Goal: Find specific page/section: Find specific page/section

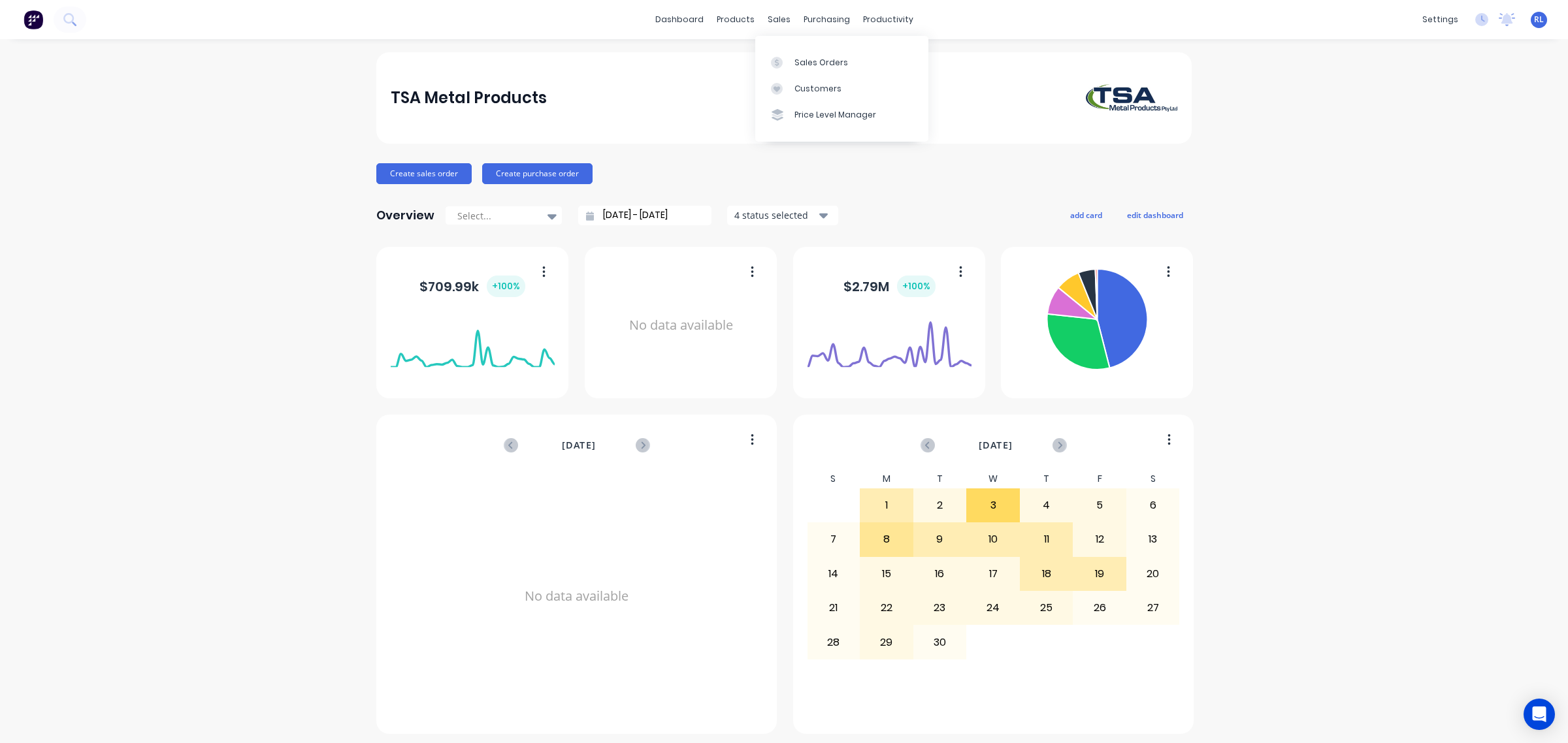
click at [778, 22] on div "sales" at bounding box center [779, 19] width 36 height 19
click at [814, 47] on div "Sales Orders Customers Price Level Manager" at bounding box center [841, 88] width 173 height 105
click at [825, 59] on div "Sales Orders" at bounding box center [821, 63] width 53 height 12
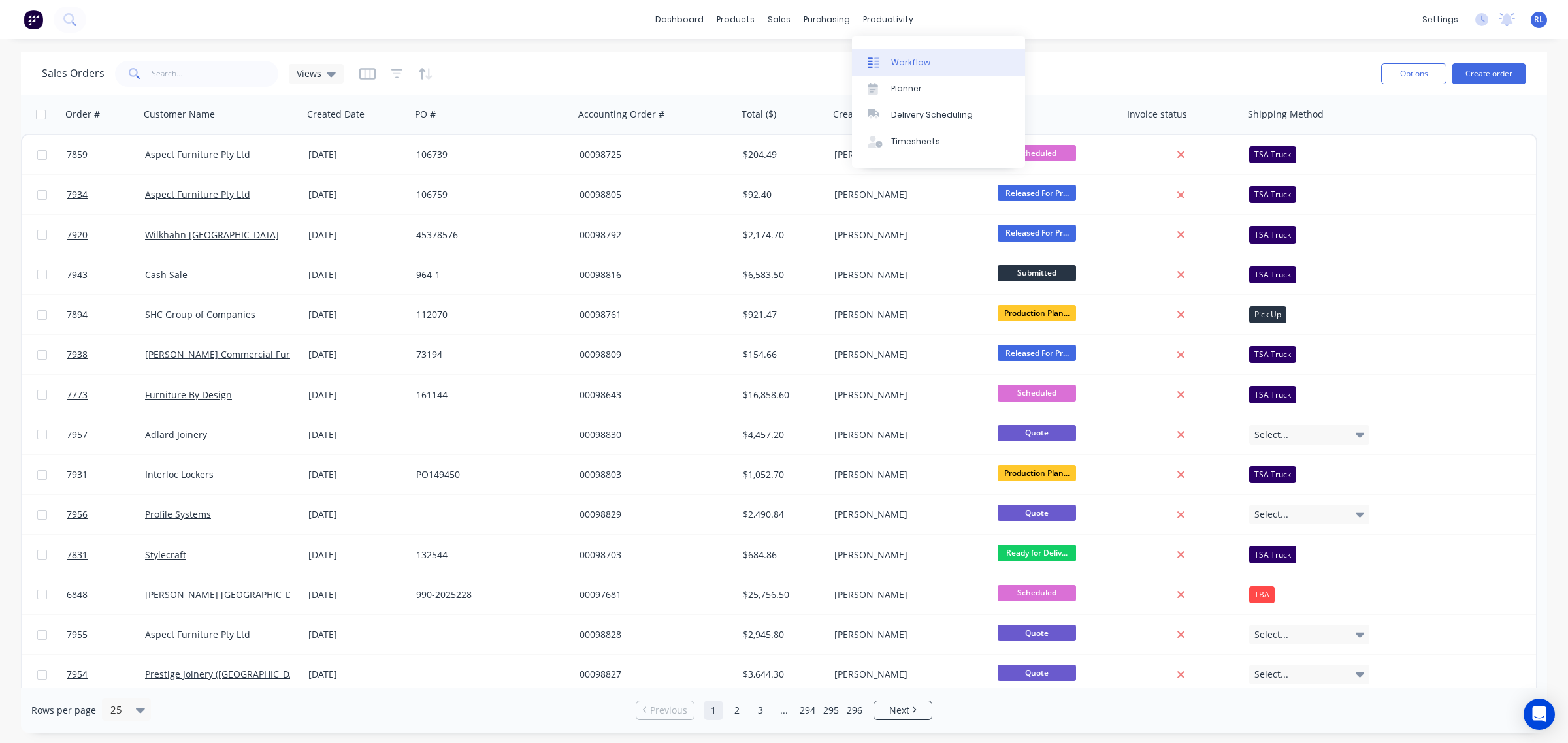
click at [932, 67] on link "Workflow" at bounding box center [938, 62] width 173 height 26
